Goal: Go to known website: Access a specific website the user already knows

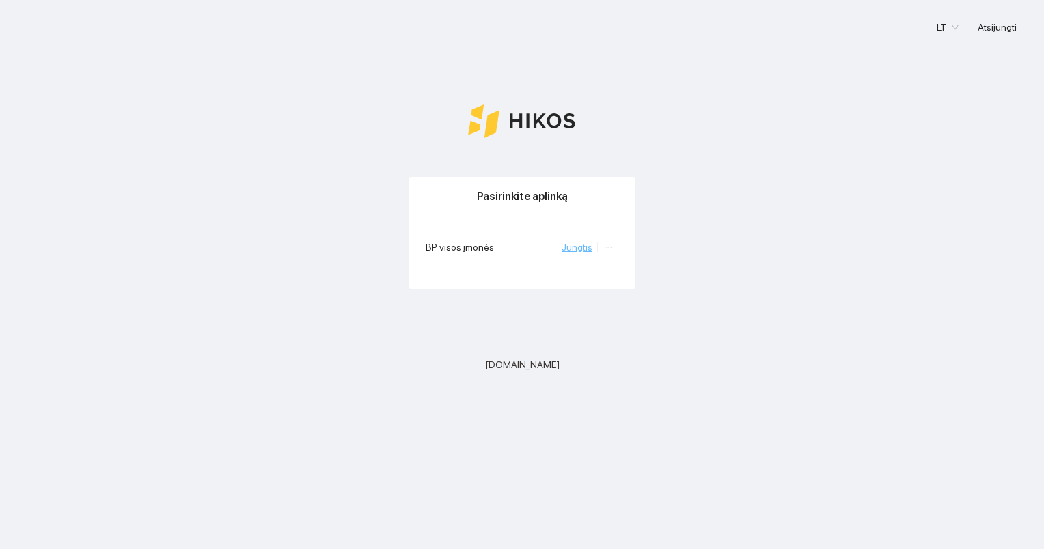
click at [582, 249] on link "Jungtis" at bounding box center [576, 247] width 31 height 11
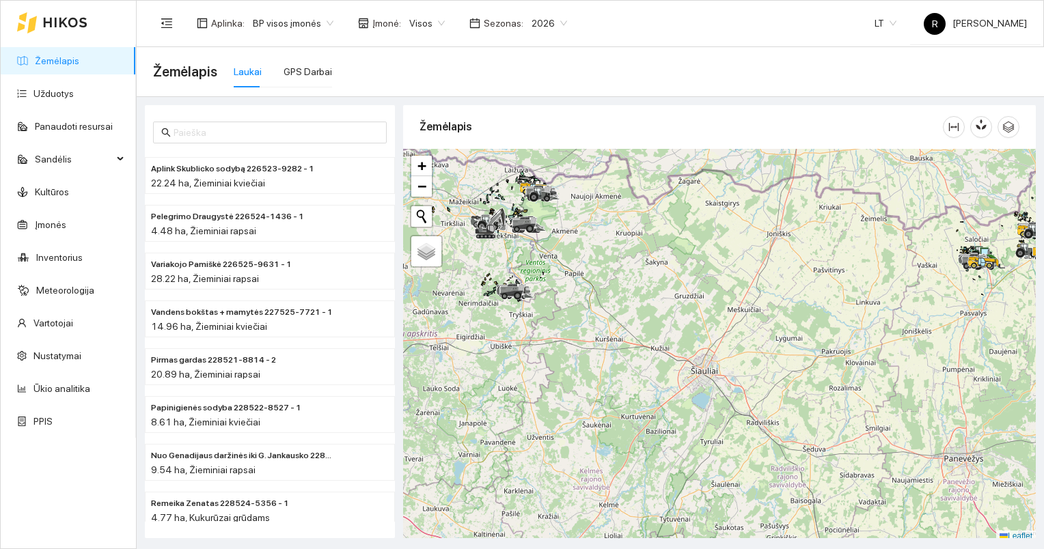
scroll to position [3, 0]
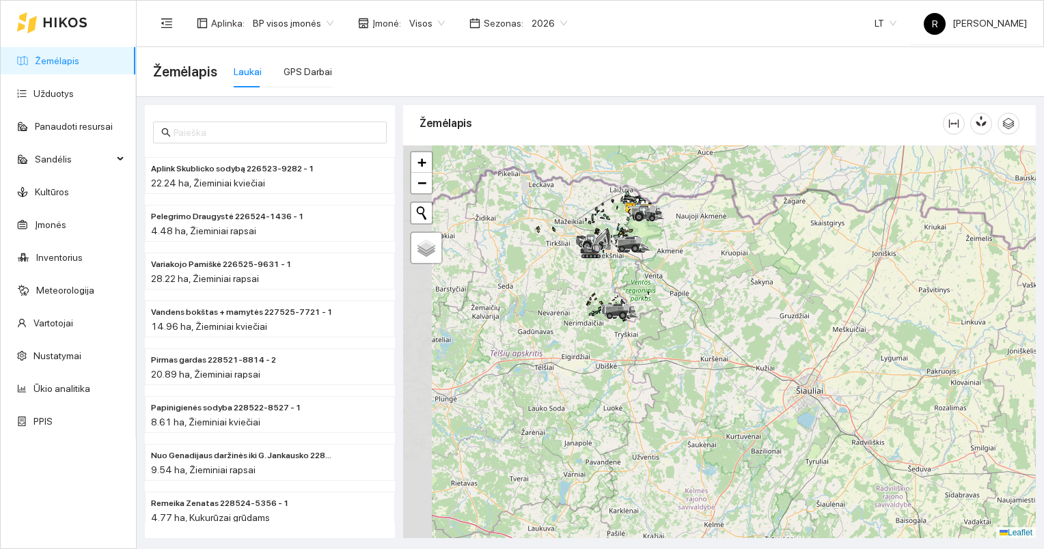
drag, startPoint x: 568, startPoint y: 265, endPoint x: 673, endPoint y: 288, distance: 107.7
click at [673, 288] on div at bounding box center [719, 341] width 632 height 393
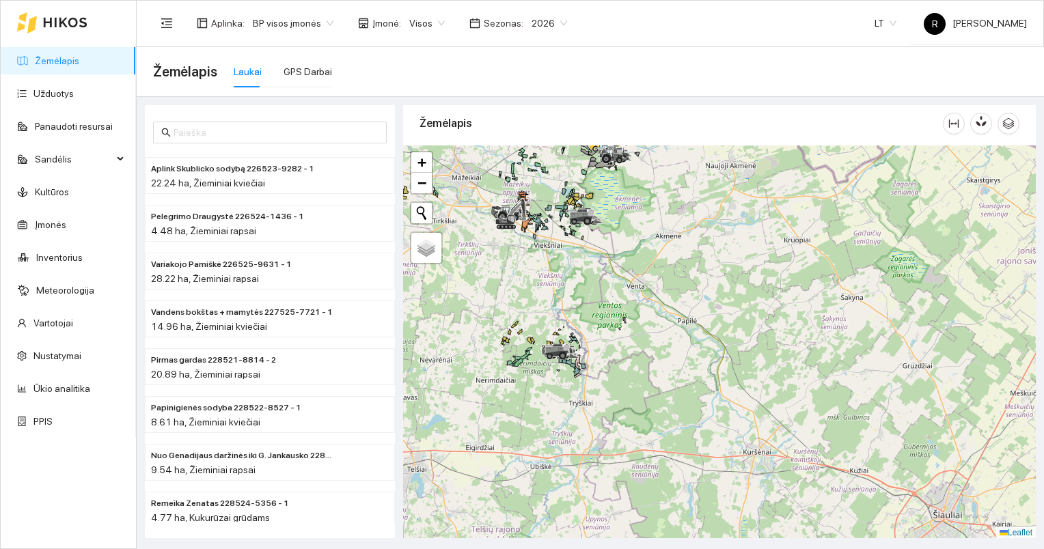
drag, startPoint x: 633, startPoint y: 254, endPoint x: 650, endPoint y: 378, distance: 124.8
click at [650, 378] on div at bounding box center [719, 341] width 632 height 393
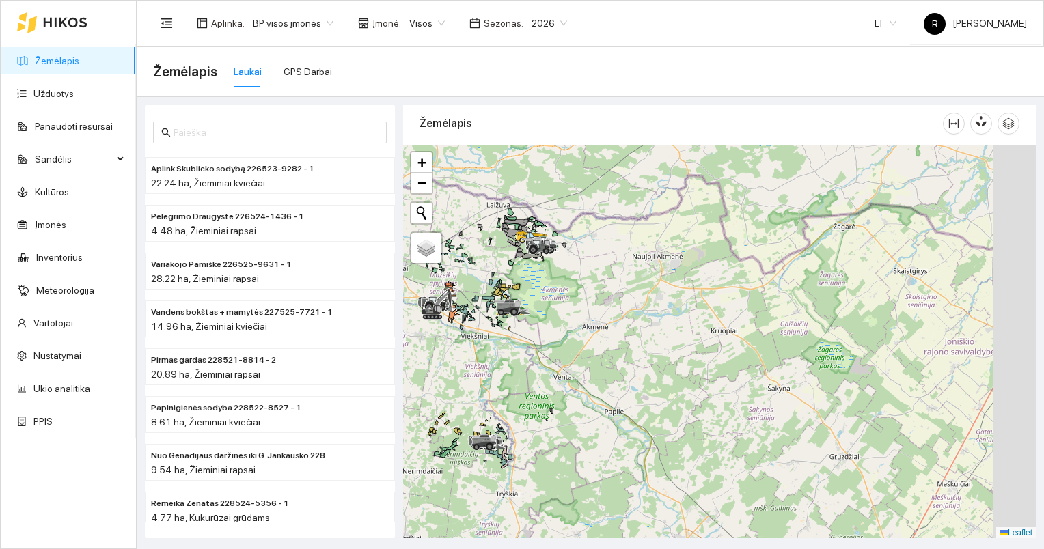
drag, startPoint x: 786, startPoint y: 358, endPoint x: 568, endPoint y: 328, distance: 219.9
click at [568, 328] on div at bounding box center [719, 341] width 632 height 393
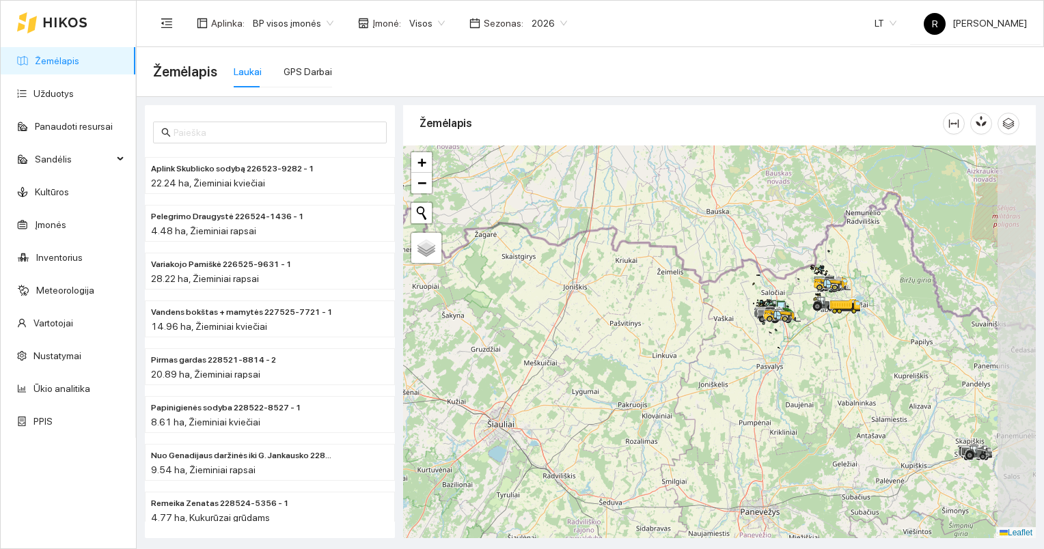
drag, startPoint x: 798, startPoint y: 364, endPoint x: 582, endPoint y: 319, distance: 220.5
click at [582, 319] on div at bounding box center [719, 341] width 632 height 393
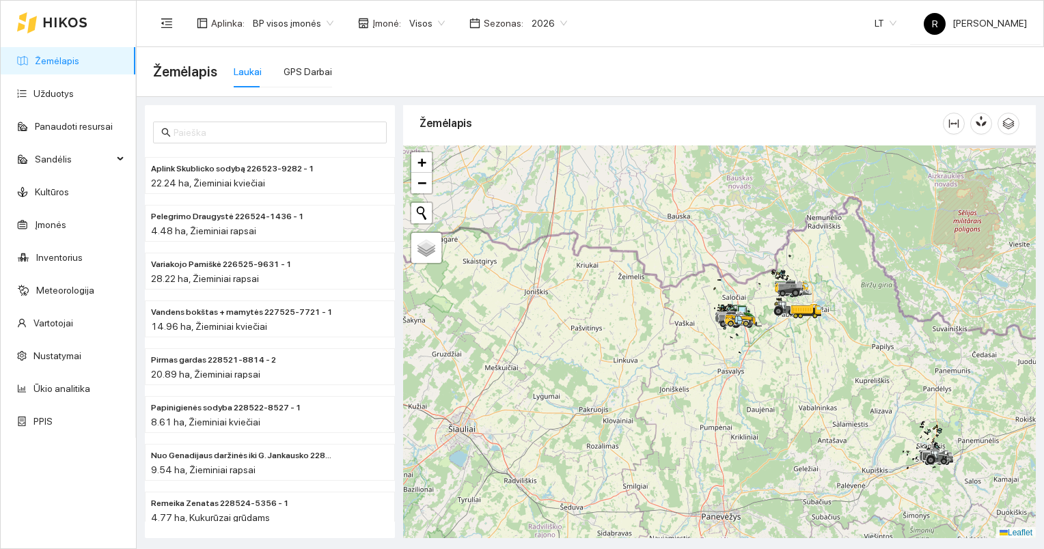
drag, startPoint x: 831, startPoint y: 355, endPoint x: 791, endPoint y: 361, distance: 40.7
click at [791, 361] on div at bounding box center [719, 341] width 632 height 393
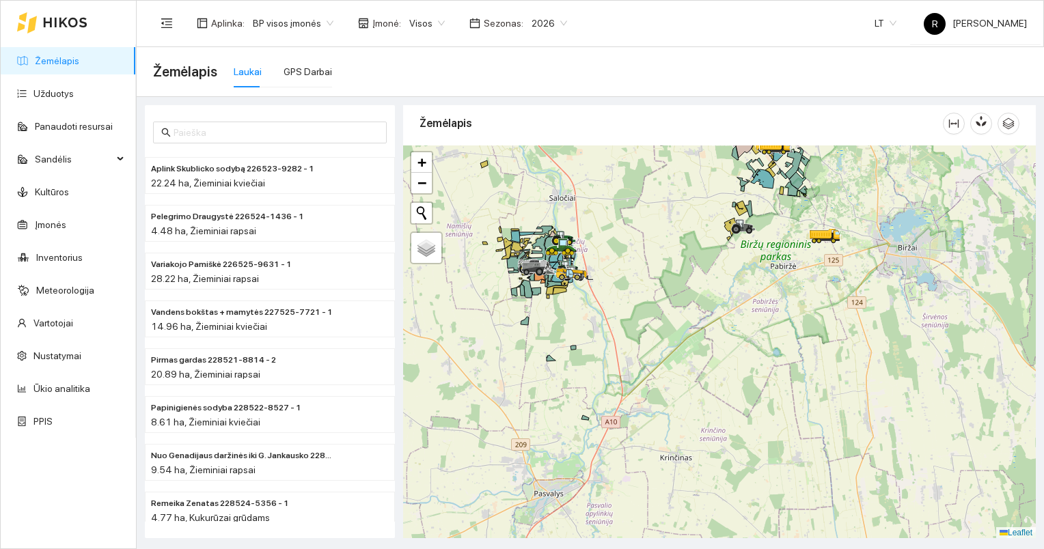
drag, startPoint x: 708, startPoint y: 290, endPoint x: 769, endPoint y: 391, distance: 118.3
click at [769, 391] on div at bounding box center [719, 341] width 632 height 393
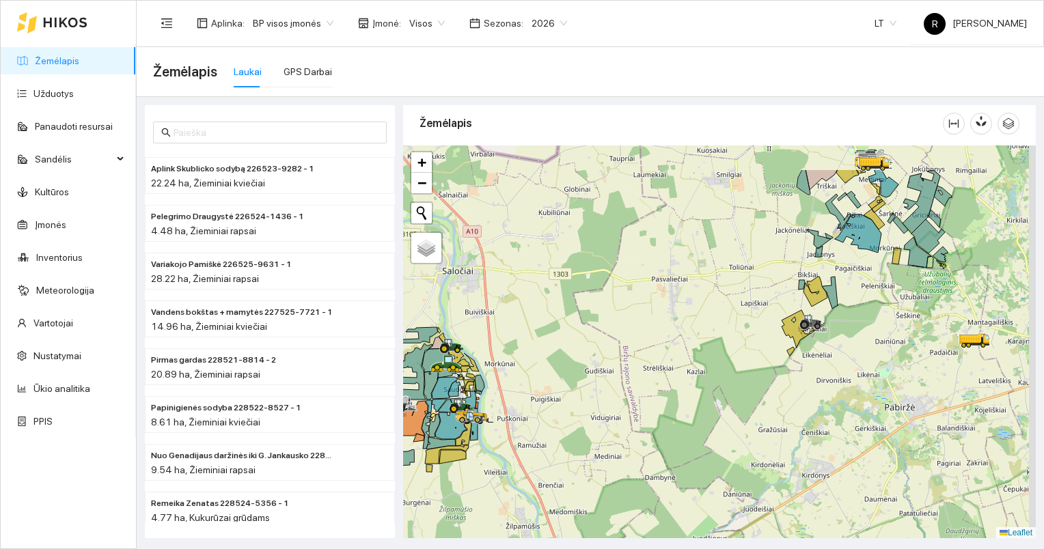
drag, startPoint x: 673, startPoint y: 326, endPoint x: 492, endPoint y: 462, distance: 225.9
click at [491, 464] on div at bounding box center [719, 341] width 632 height 393
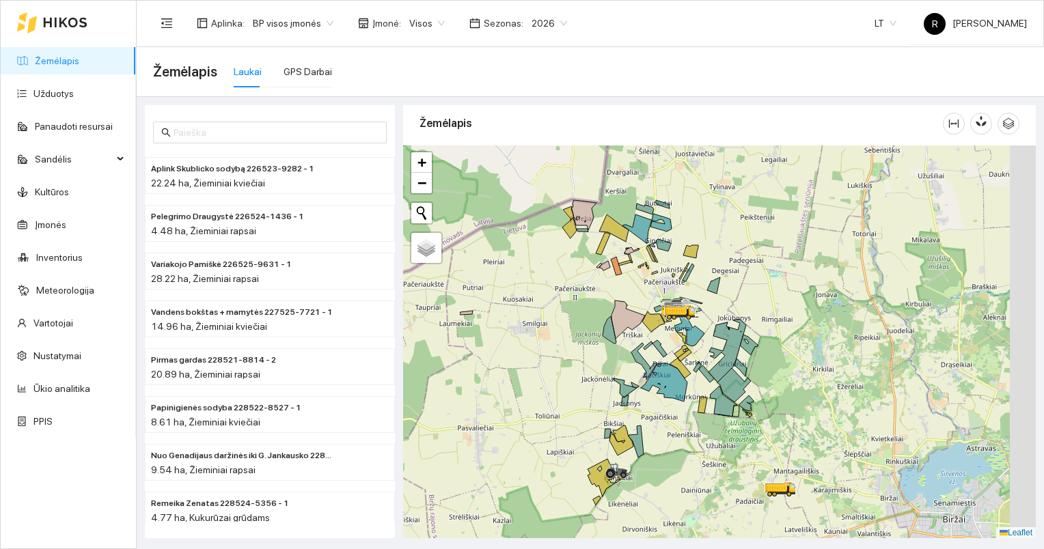
drag, startPoint x: 671, startPoint y: 325, endPoint x: 571, endPoint y: 418, distance: 136.3
click at [571, 418] on div at bounding box center [719, 341] width 632 height 393
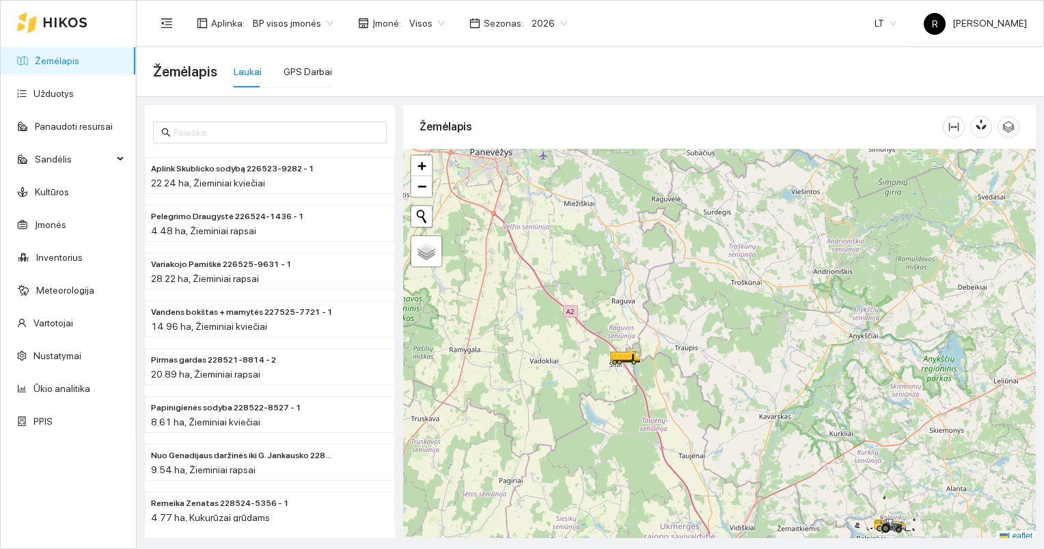
scroll to position [3, 0]
